Goal: Transaction & Acquisition: Obtain resource

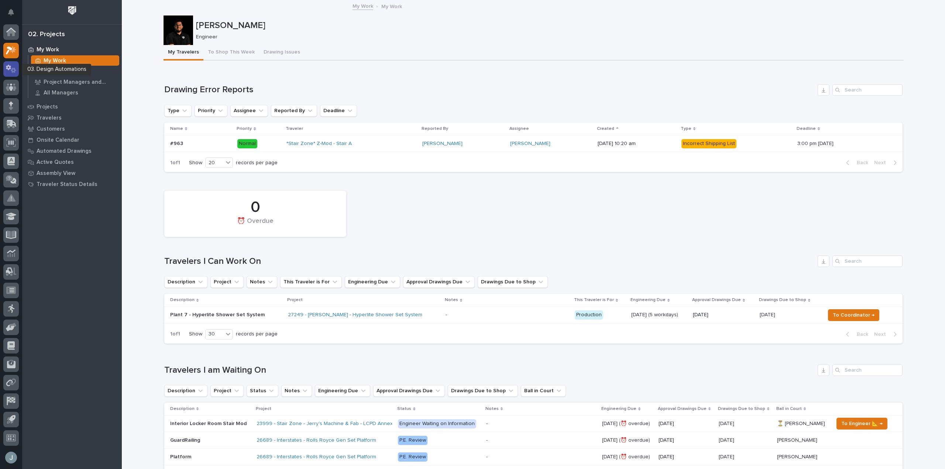
click at [15, 66] on icon at bounding box center [11, 69] width 11 height 8
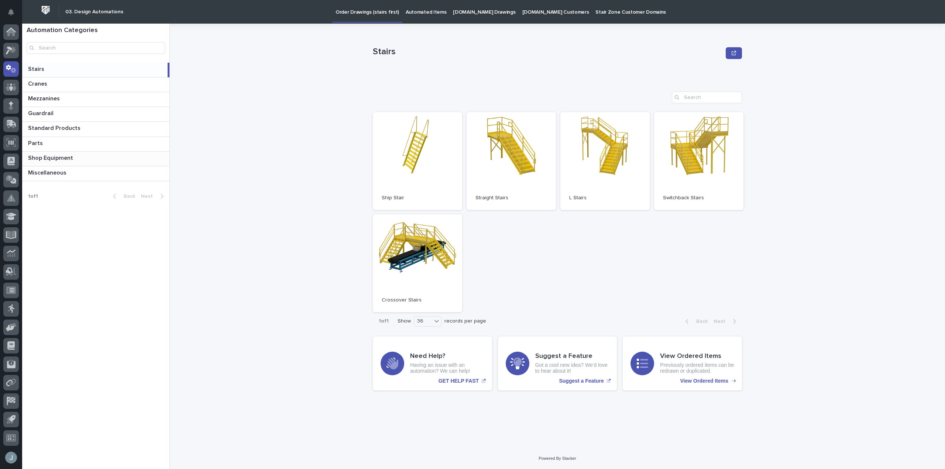
click at [57, 160] on p "Shop Equipment" at bounding box center [51, 157] width 47 height 8
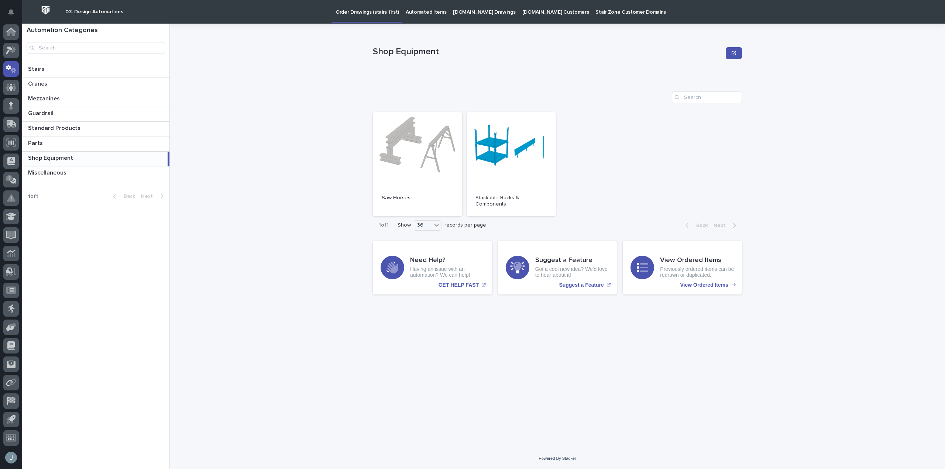
click at [57, 160] on p "Shop Equipment" at bounding box center [51, 157] width 47 height 8
click at [66, 169] on p "Miscellaneous" at bounding box center [48, 172] width 40 height 8
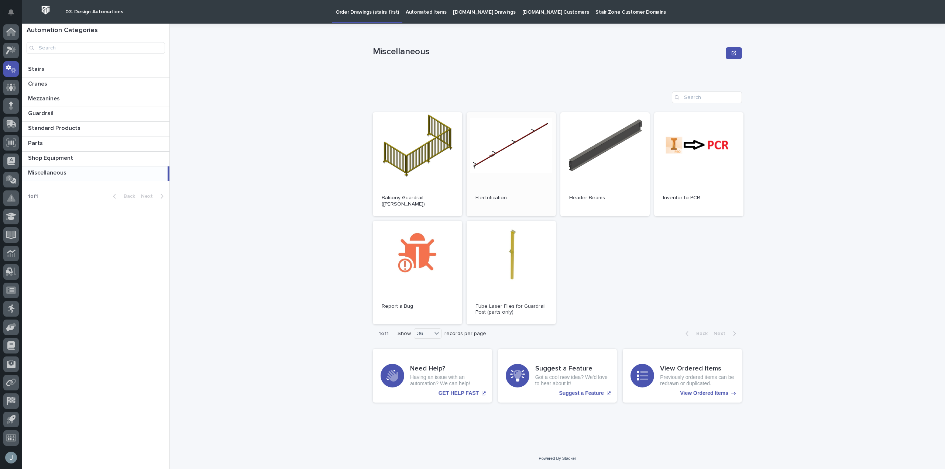
click at [531, 154] on link "Open" at bounding box center [511, 164] width 89 height 104
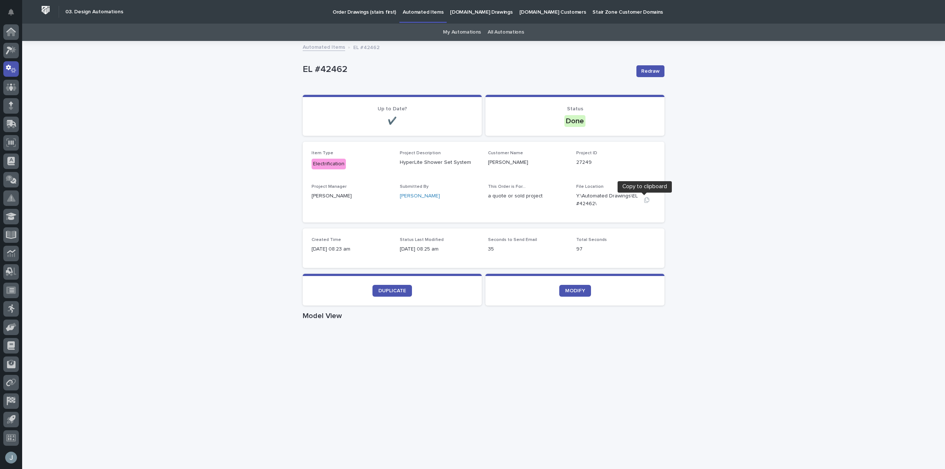
click at [644, 202] on icon "button" at bounding box center [647, 200] width 6 height 6
